Goal: Check status: Check status

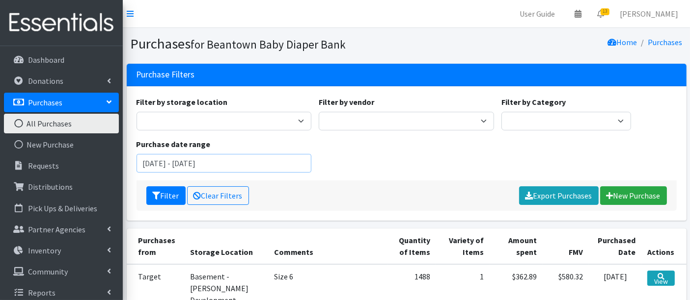
click at [192, 162] on input "January 1, 2025 - December 31, 2025" at bounding box center [223, 163] width 175 height 19
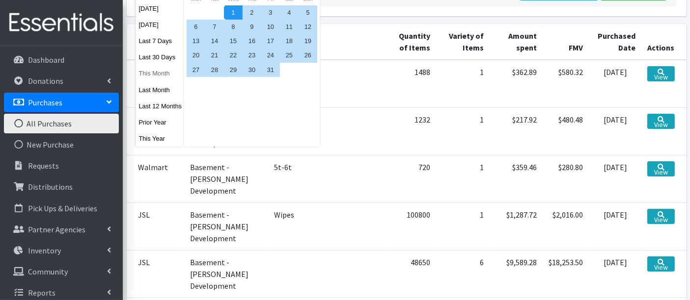
scroll to position [109, 0]
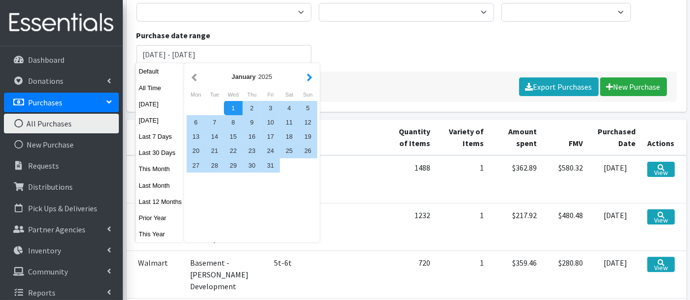
click at [309, 81] on button "button" at bounding box center [309, 77] width 10 height 12
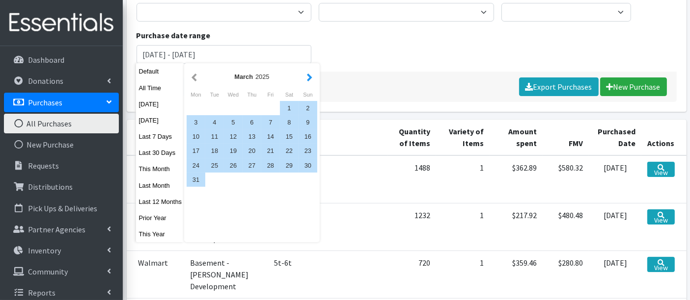
click at [313, 81] on button "button" at bounding box center [309, 77] width 10 height 12
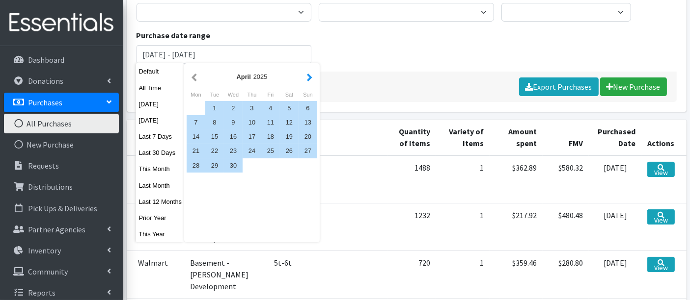
click at [311, 80] on button "button" at bounding box center [309, 77] width 10 height 12
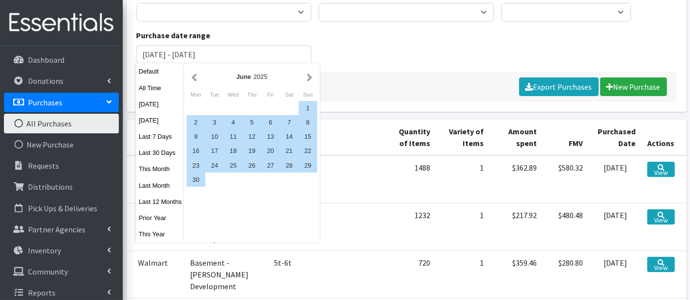
click at [311, 80] on button "button" at bounding box center [309, 77] width 10 height 12
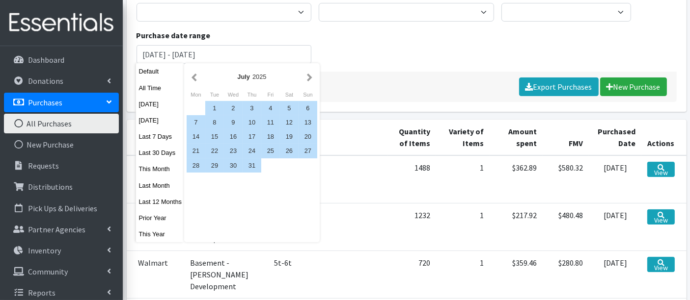
click at [311, 80] on button "button" at bounding box center [309, 77] width 10 height 12
click at [196, 79] on button "button" at bounding box center [194, 77] width 10 height 12
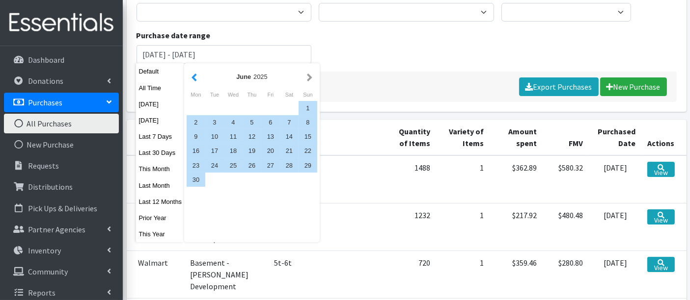
click at [196, 79] on button "button" at bounding box center [194, 77] width 10 height 12
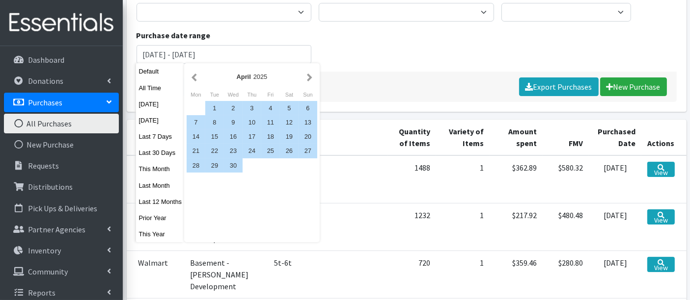
click at [195, 79] on button "button" at bounding box center [194, 77] width 10 height 12
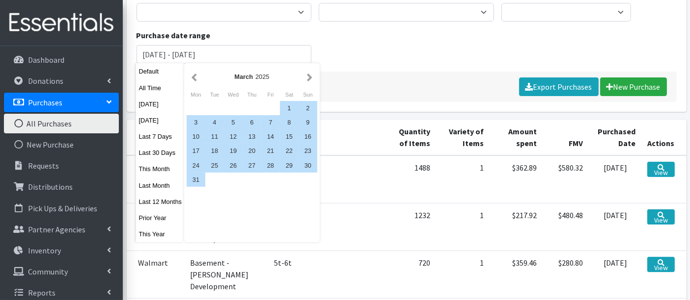
click at [195, 79] on button "button" at bounding box center [194, 77] width 10 height 12
click at [194, 78] on button "button" at bounding box center [194, 77] width 10 height 12
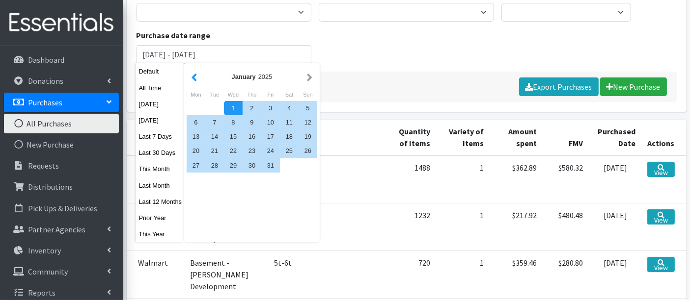
click at [193, 78] on button "button" at bounding box center [194, 77] width 10 height 12
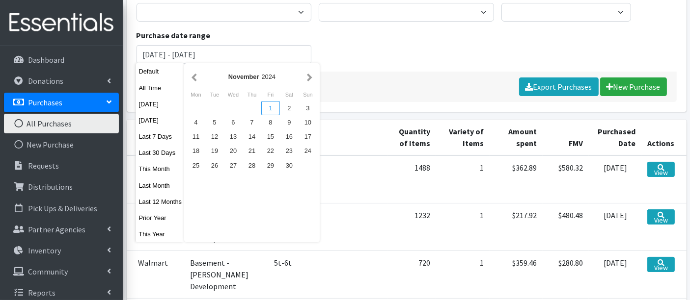
click at [268, 108] on div "1" at bounding box center [270, 108] width 19 height 14
click at [309, 75] on button "button" at bounding box center [309, 77] width 10 height 12
click at [309, 78] on button "button" at bounding box center [309, 77] width 10 height 12
click at [311, 81] on button "button" at bounding box center [309, 77] width 10 height 12
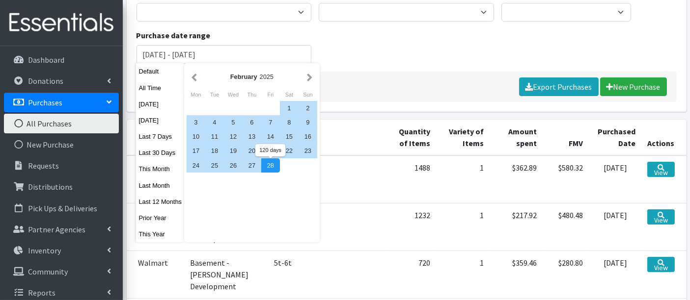
click at [272, 166] on div "28" at bounding box center [270, 166] width 19 height 14
type input "[DATE] - [DATE]"
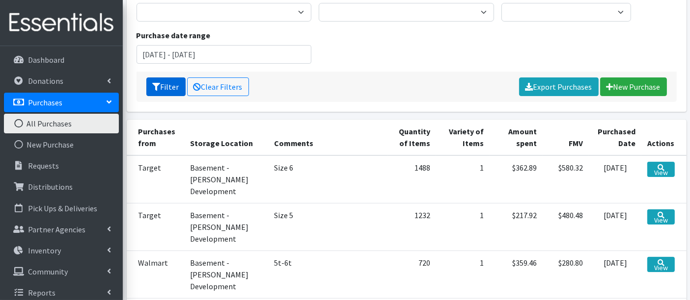
click at [161, 85] on button "Filter" at bounding box center [165, 87] width 39 height 19
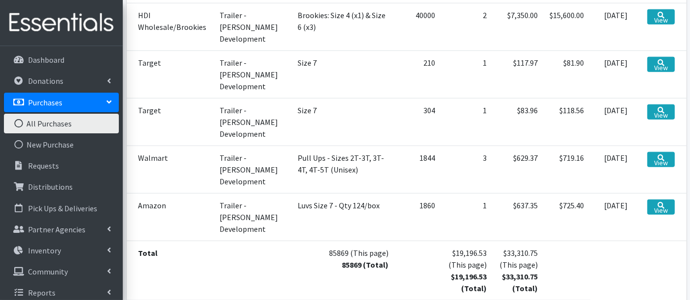
scroll to position [1051, 0]
